Goal: Information Seeking & Learning: Compare options

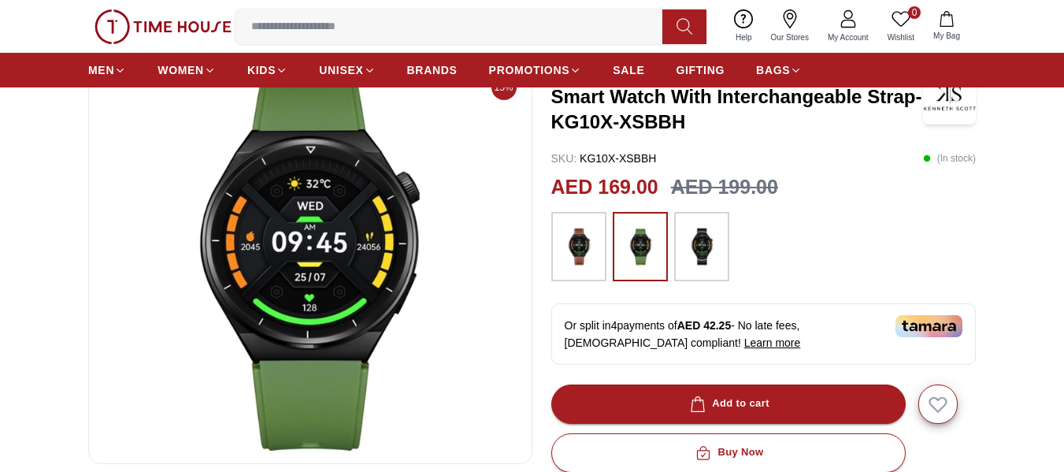
scroll to position [115, 0]
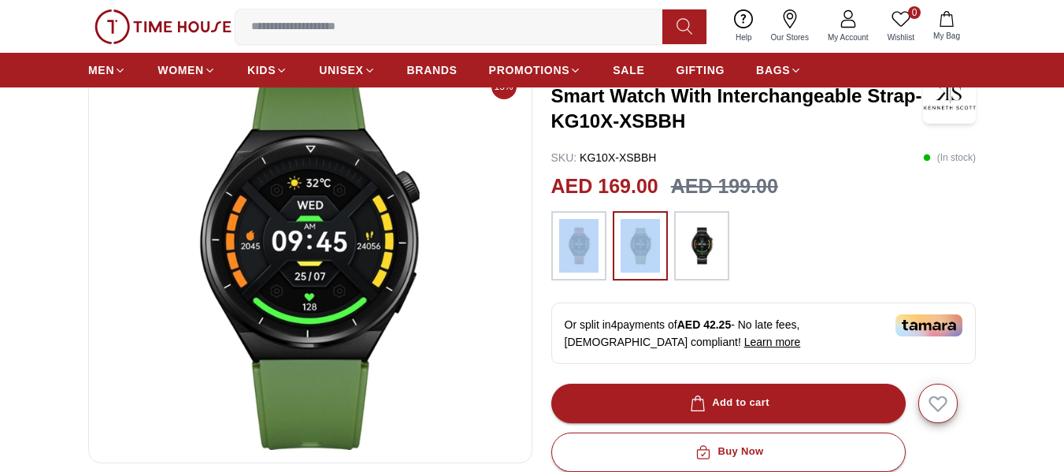
drag, startPoint x: 609, startPoint y: 240, endPoint x: 582, endPoint y: 247, distance: 28.5
click at [591, 247] on div at bounding box center [763, 245] width 425 height 69
click at [575, 247] on img at bounding box center [578, 246] width 39 height 54
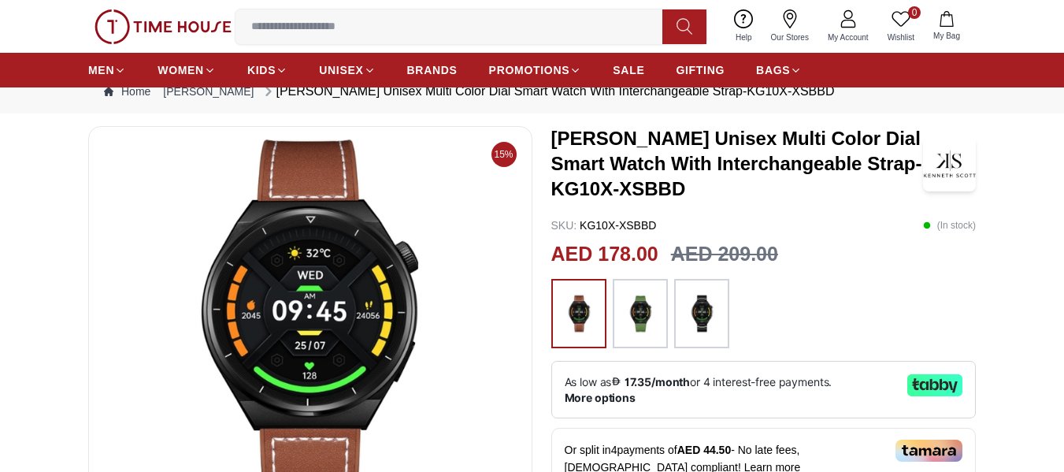
scroll to position [52, 0]
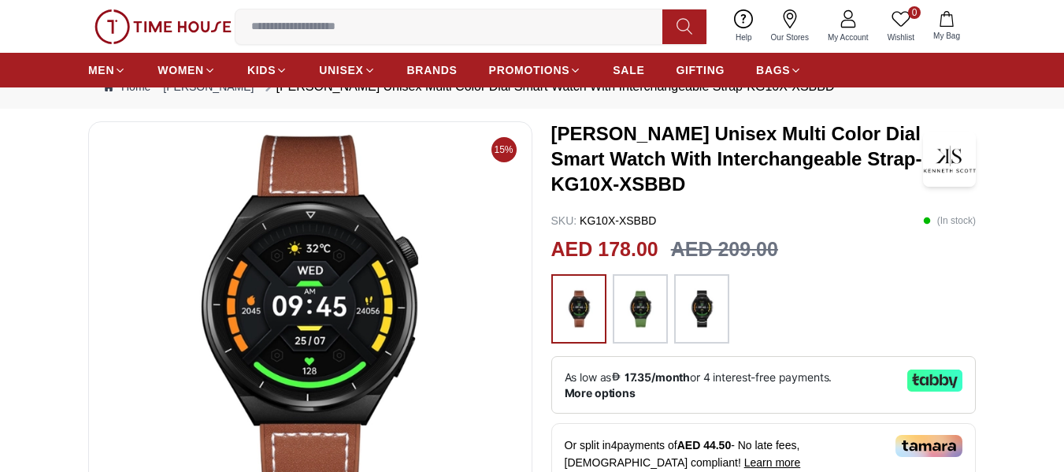
click at [695, 311] on img at bounding box center [701, 309] width 39 height 54
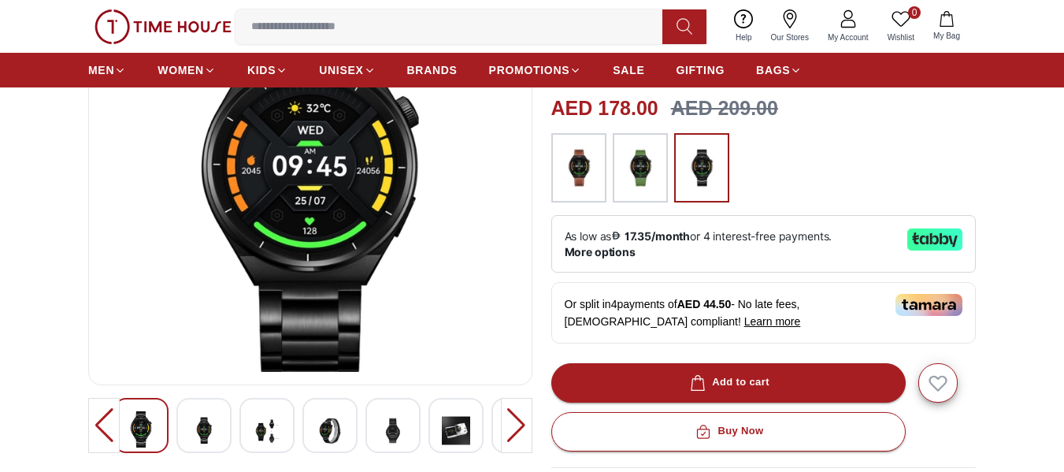
scroll to position [192, 0]
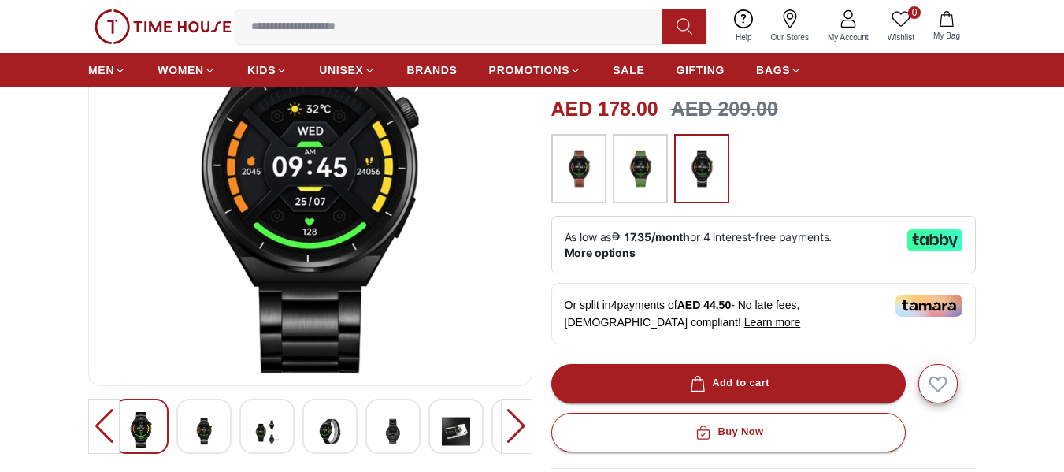
click at [388, 438] on img at bounding box center [393, 431] width 28 height 39
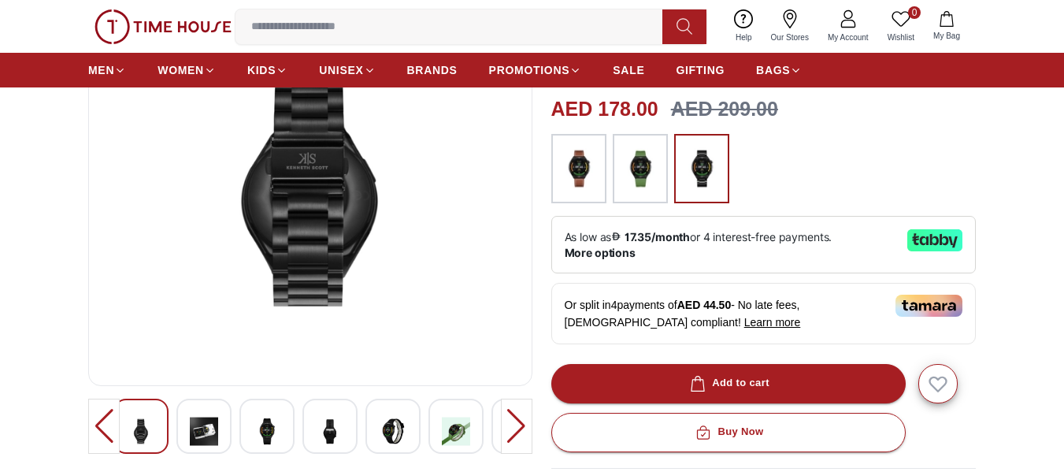
click at [260, 425] on img at bounding box center [267, 431] width 28 height 39
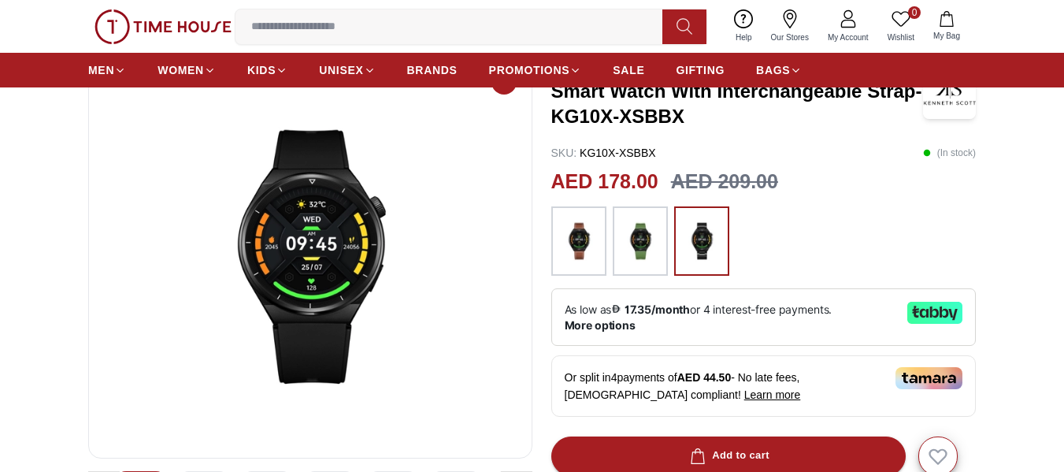
scroll to position [119, 0]
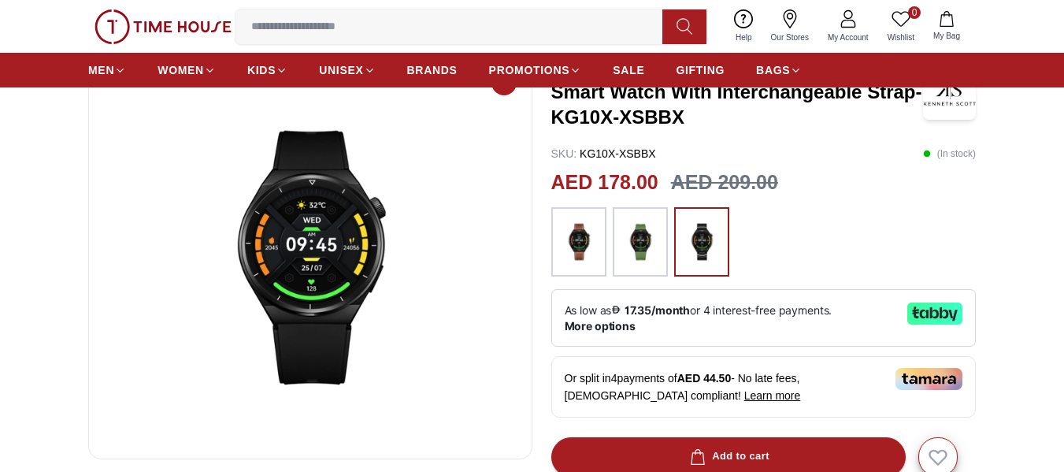
click at [649, 257] on img at bounding box center [639, 242] width 39 height 54
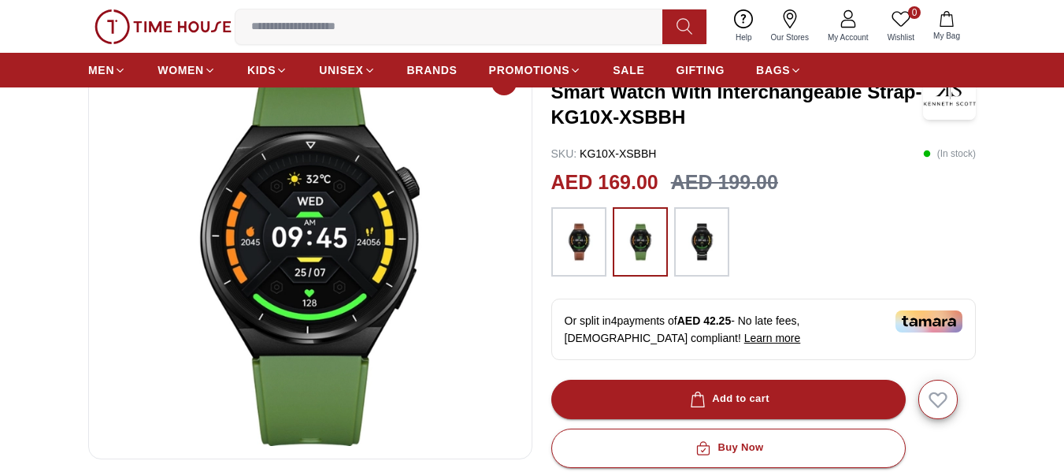
click at [698, 244] on img at bounding box center [701, 242] width 39 height 54
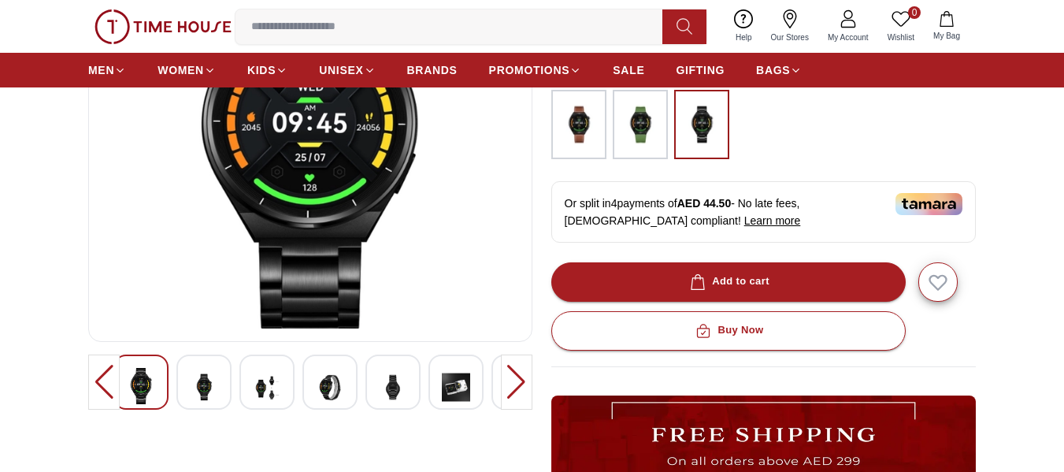
scroll to position [237, 0]
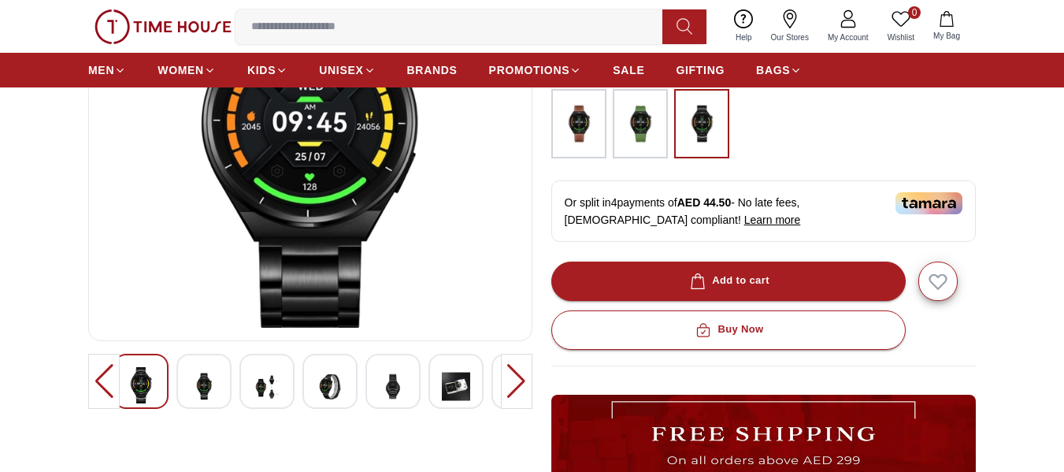
click at [452, 389] on img at bounding box center [456, 386] width 28 height 39
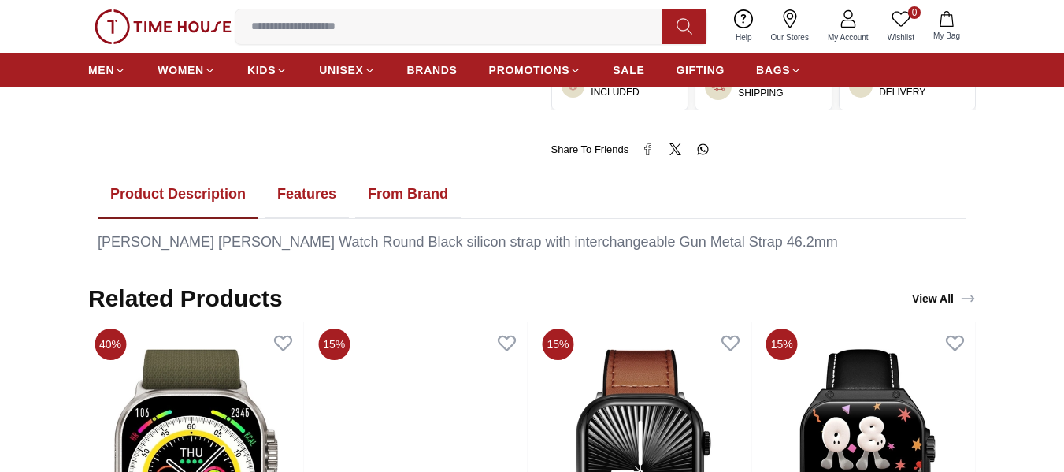
scroll to position [781, 0]
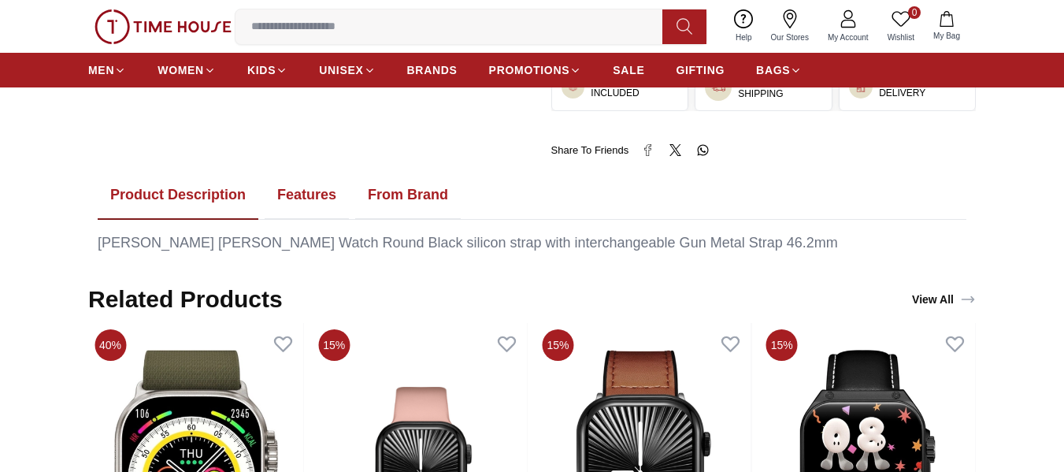
click at [309, 199] on button "Features" at bounding box center [307, 195] width 84 height 49
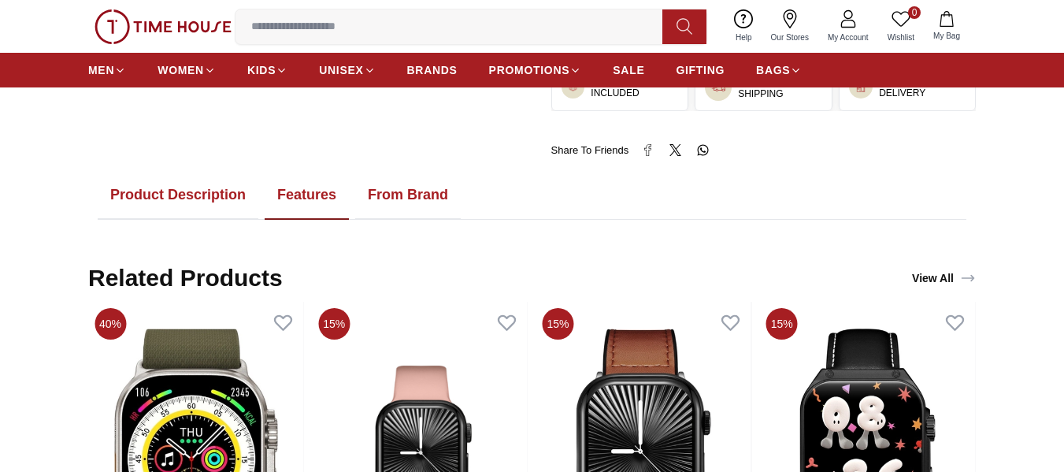
click at [313, 207] on button "Features" at bounding box center [307, 195] width 84 height 49
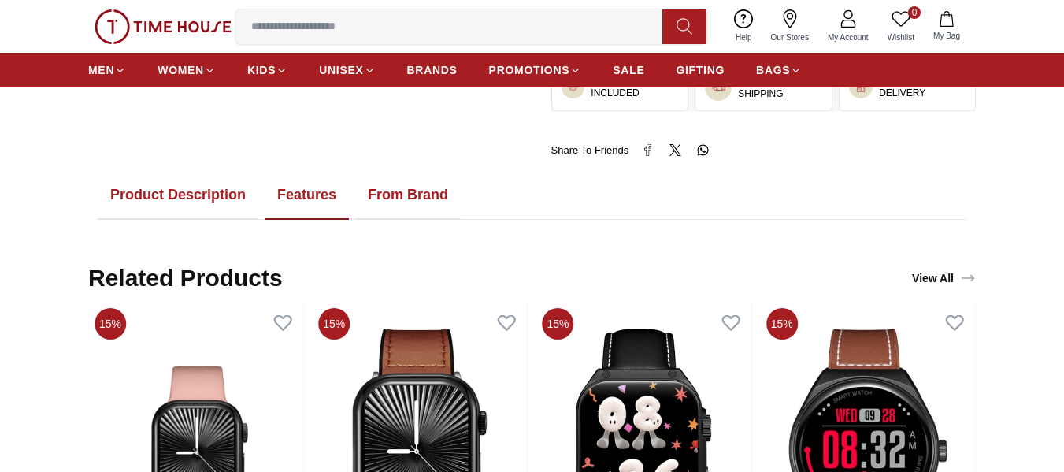
click at [208, 187] on button "Product Description" at bounding box center [178, 195] width 161 height 49
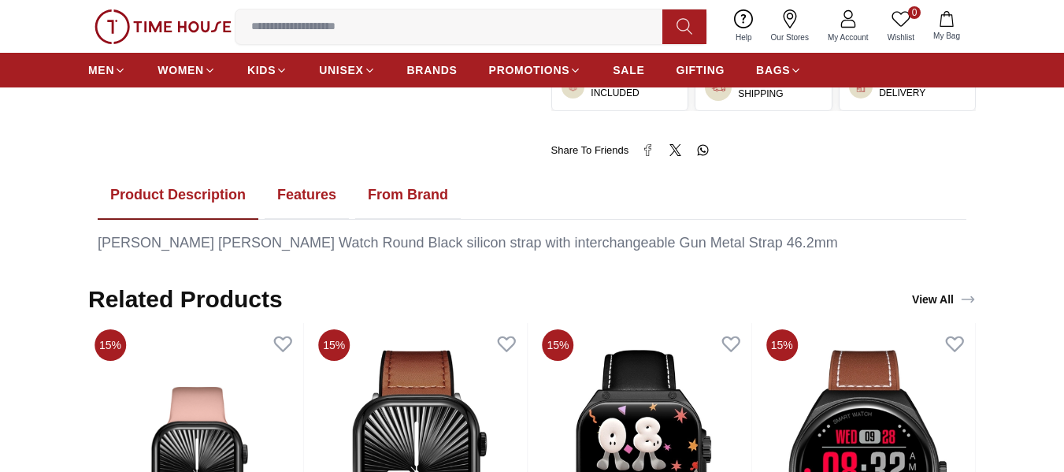
click at [409, 203] on button "From Brand" at bounding box center [408, 195] width 106 height 49
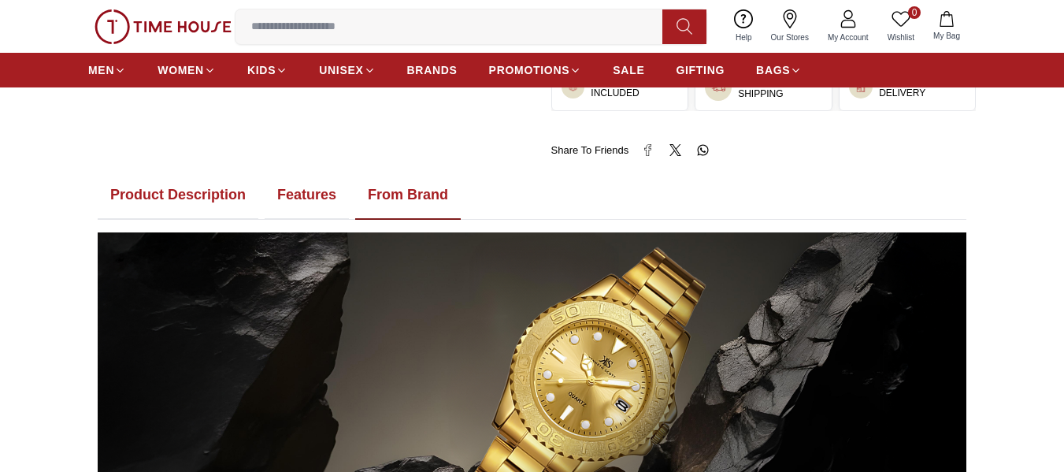
click at [318, 193] on button "Features" at bounding box center [307, 195] width 84 height 49
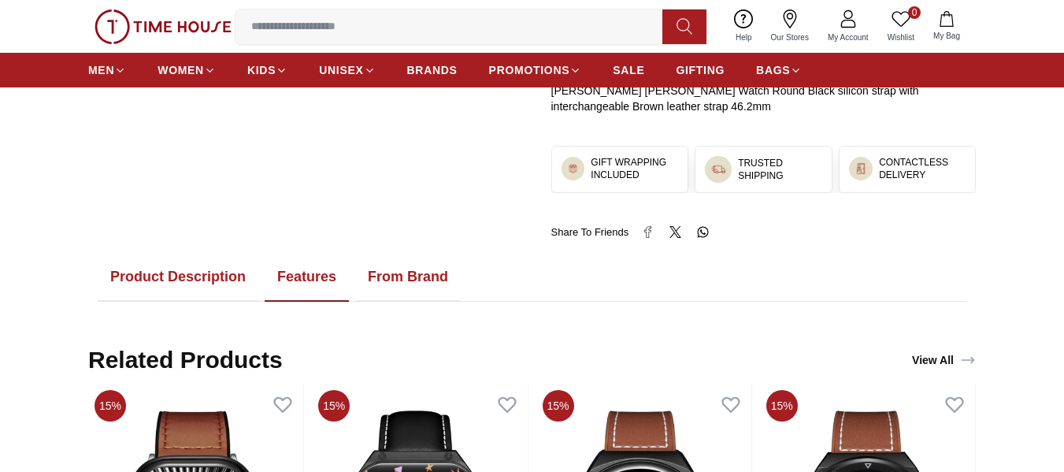
scroll to position [700, 0]
click at [206, 277] on button "Product Description" at bounding box center [178, 276] width 161 height 49
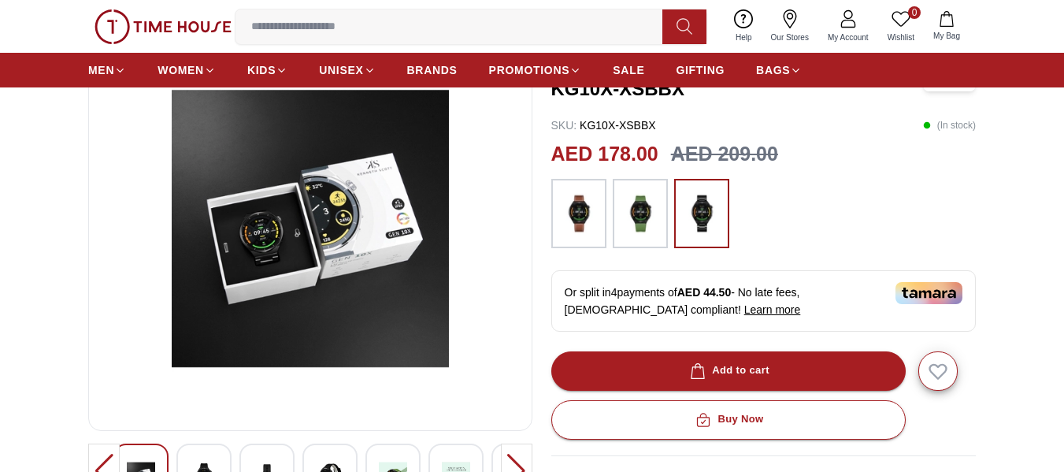
scroll to position [144, 0]
